Goal: Find specific page/section: Find specific page/section

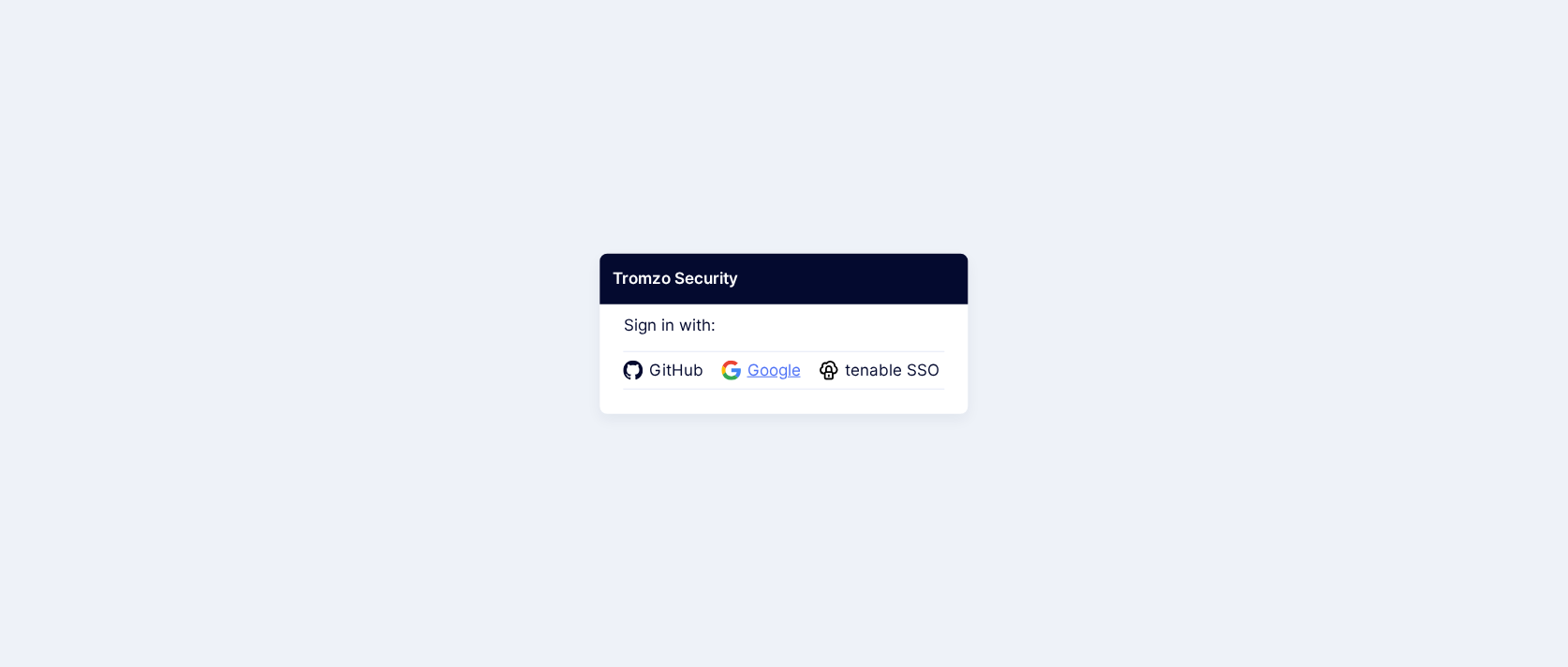
click at [770, 362] on span "Google" at bounding box center [774, 371] width 64 height 25
